Goal: Communication & Community: Share content

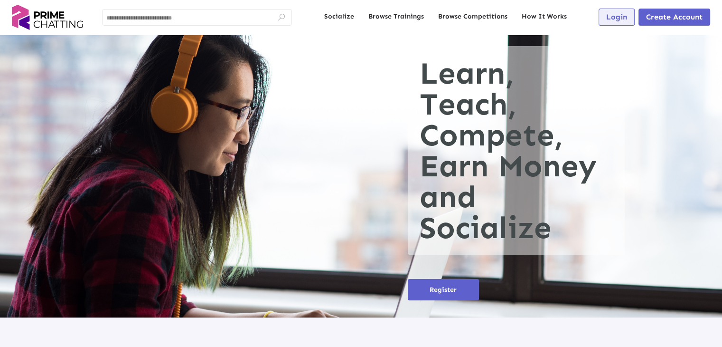
click at [621, 13] on span "Login" at bounding box center [616, 16] width 21 height 9
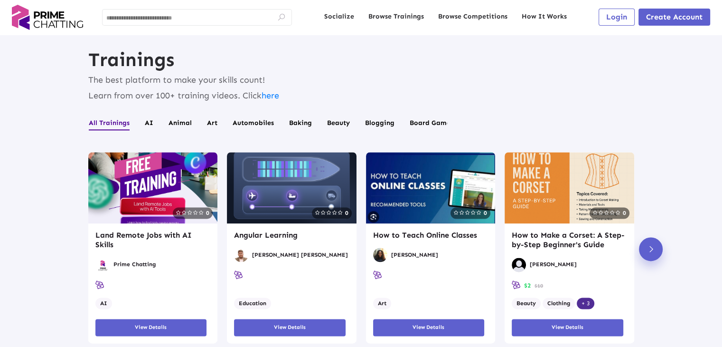
scroll to position [1187, 0]
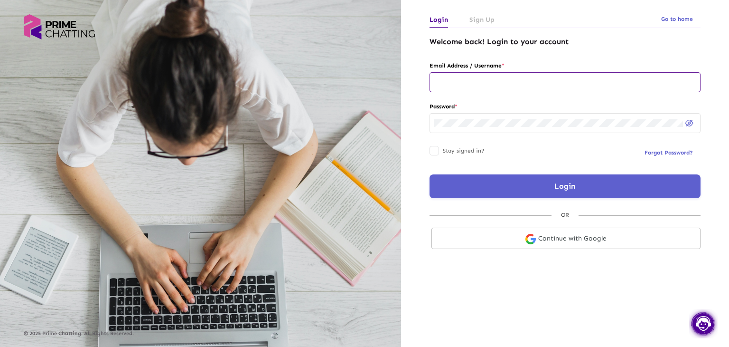
click at [505, 85] on input "text" at bounding box center [565, 82] width 263 height 8
type input "**********"
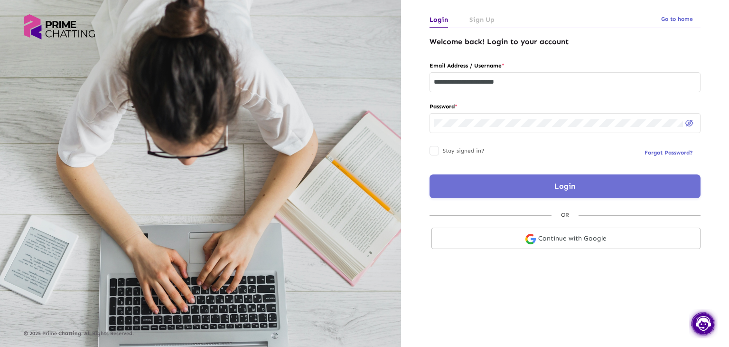
click at [501, 182] on button "Login" at bounding box center [565, 186] width 271 height 24
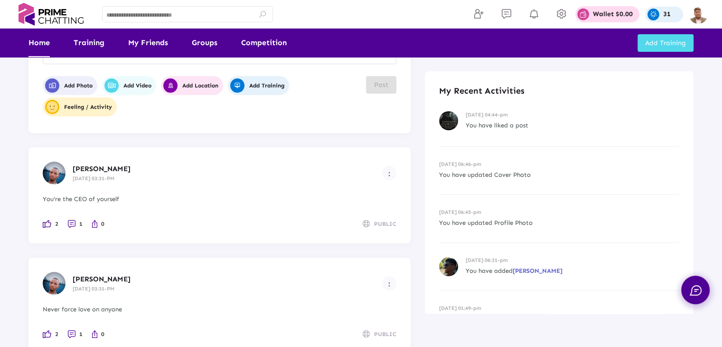
scroll to position [95, 0]
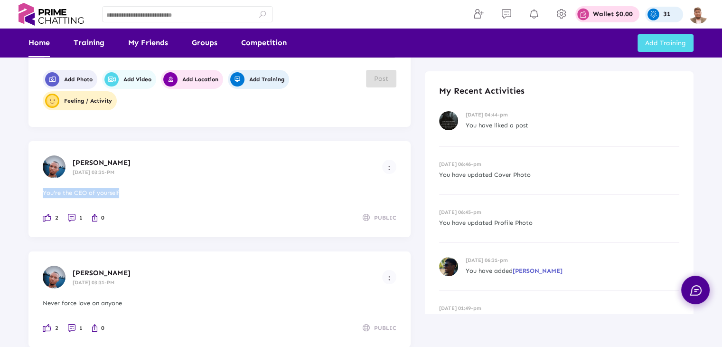
drag, startPoint x: 130, startPoint y: 196, endPoint x: 43, endPoint y: 195, distance: 87.4
click at [43, 195] on div "You're the CEO of yourself" at bounding box center [220, 193] width 354 height 10
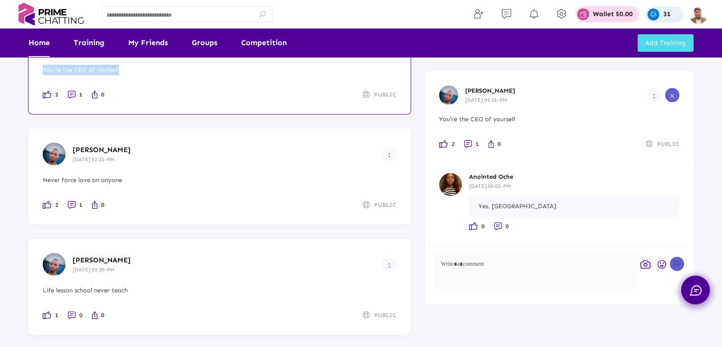
scroll to position [237, 0]
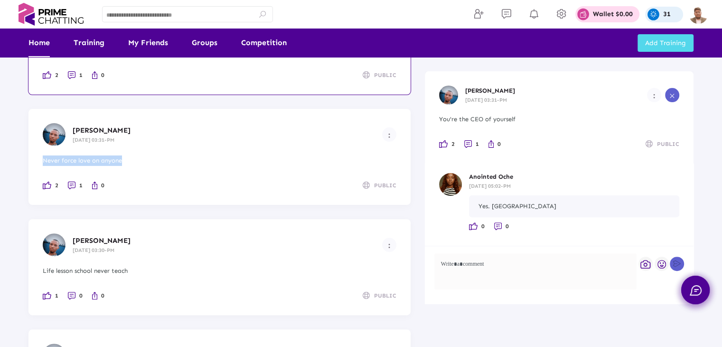
drag, startPoint x: 130, startPoint y: 161, endPoint x: 39, endPoint y: 163, distance: 90.7
click at [39, 163] on div "[PERSON_NAME] [DATE] 03:31-PM Never force love on anyone 2 1 0 PUBLIC" at bounding box center [219, 157] width 382 height 96
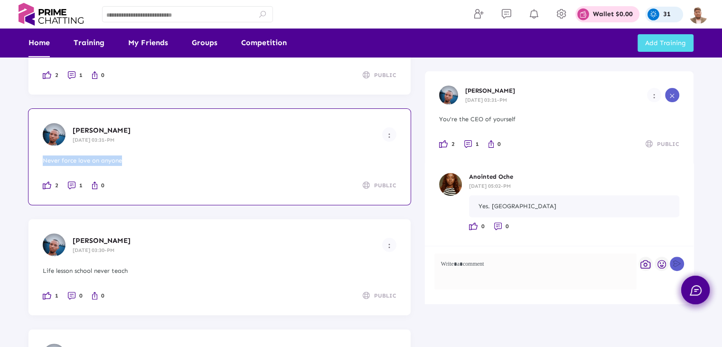
scroll to position [0, 0]
drag, startPoint x: 146, startPoint y: 268, endPoint x: 37, endPoint y: 273, distance: 109.8
click at [37, 273] on div "[PERSON_NAME] [DATE] 03:30-PM Life lesson school never teach 1 0 0 PUBLIC" at bounding box center [219, 267] width 382 height 96
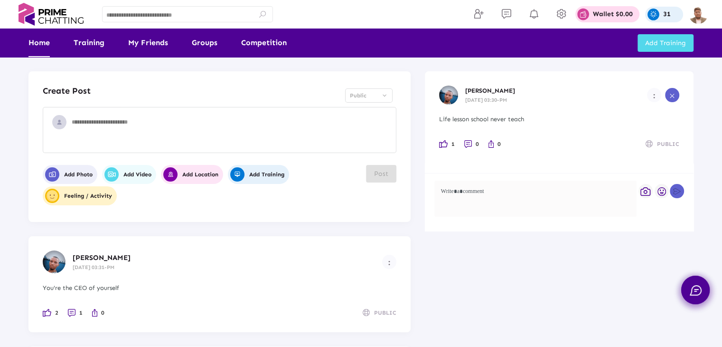
click at [93, 133] on textarea at bounding box center [232, 132] width 320 height 28
click at [73, 170] on span "Add Photo" at bounding box center [68, 174] width 47 height 14
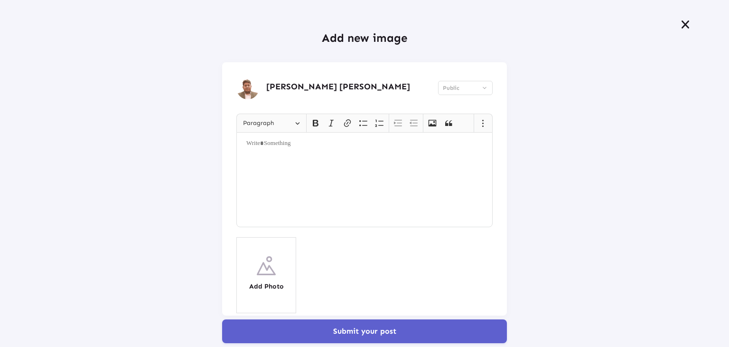
click at [275, 164] on div "Rich Text Editor, main" at bounding box center [364, 179] width 256 height 95
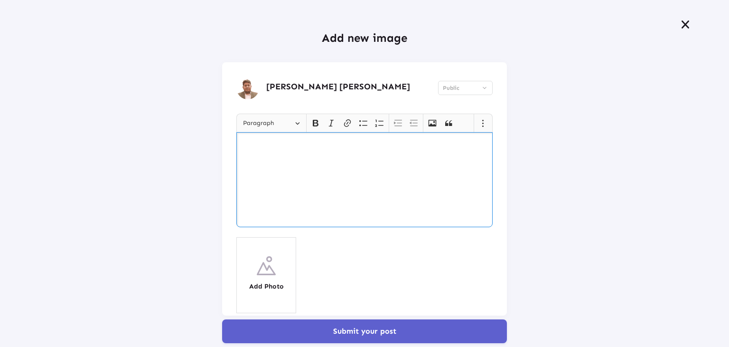
click at [680, 27] on icon at bounding box center [685, 24] width 11 height 10
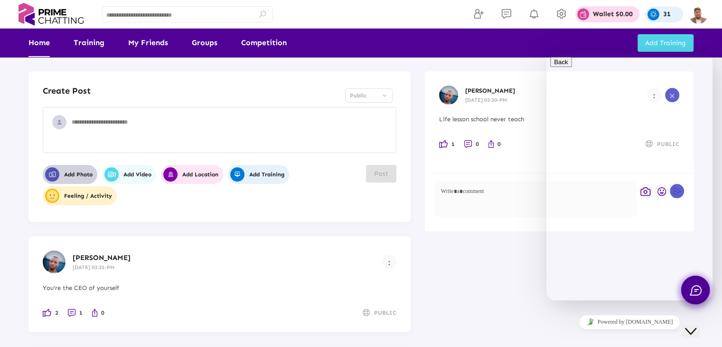
click at [99, 122] on textarea at bounding box center [232, 132] width 320 height 28
paste textarea "**********"
type textarea "**********"
click at [376, 176] on span "Post" at bounding box center [381, 173] width 14 height 8
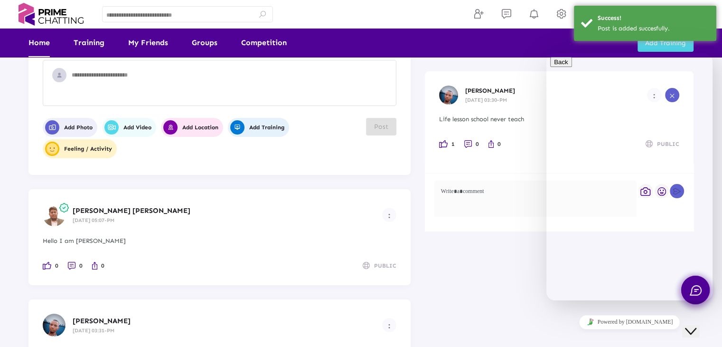
scroll to position [47, 0]
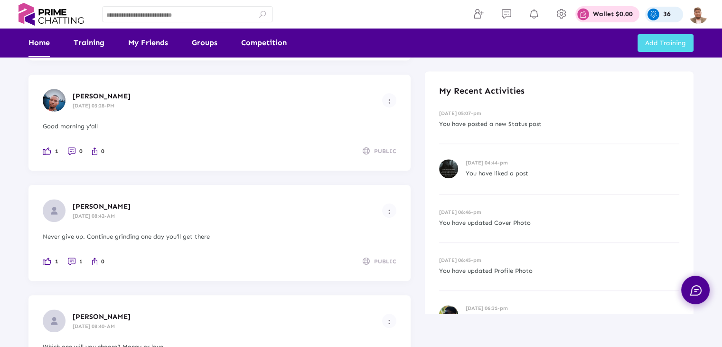
scroll to position [522, 0]
